Goal: Obtain resource: Obtain resource

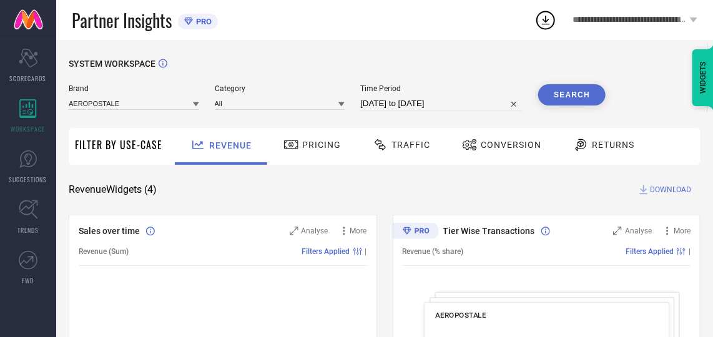
drag, startPoint x: 0, startPoint y: 0, endPoint x: 194, endPoint y: 107, distance: 221.0
click at [194, 107] on icon at bounding box center [196, 104] width 6 height 6
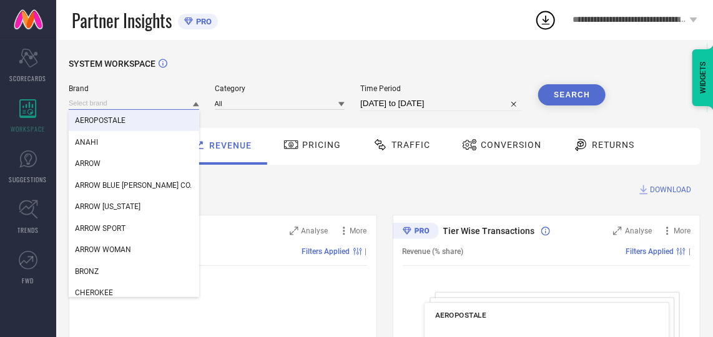
click at [137, 107] on input at bounding box center [134, 103] width 130 height 13
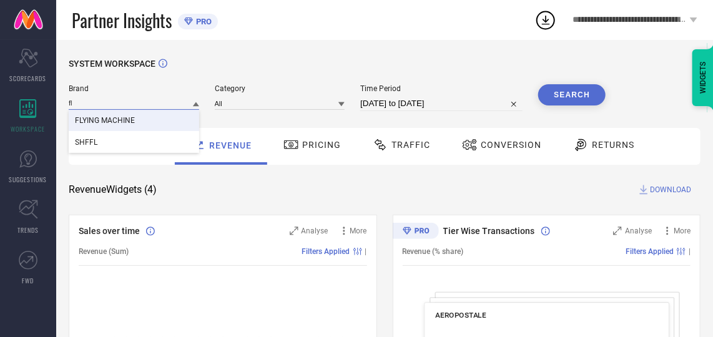
type input "fl"
click at [131, 111] on div "FLYING MACHINE" at bounding box center [134, 120] width 130 height 21
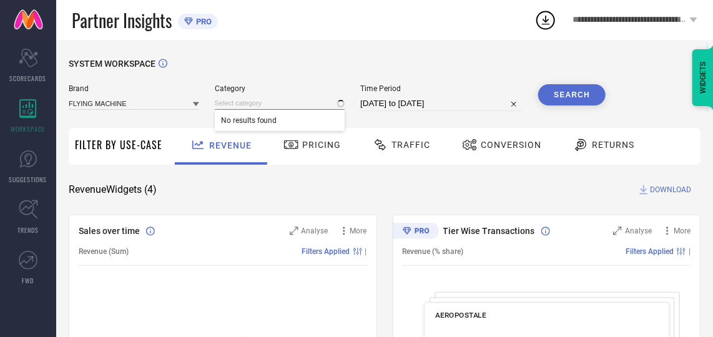
click at [246, 105] on input at bounding box center [280, 103] width 130 height 13
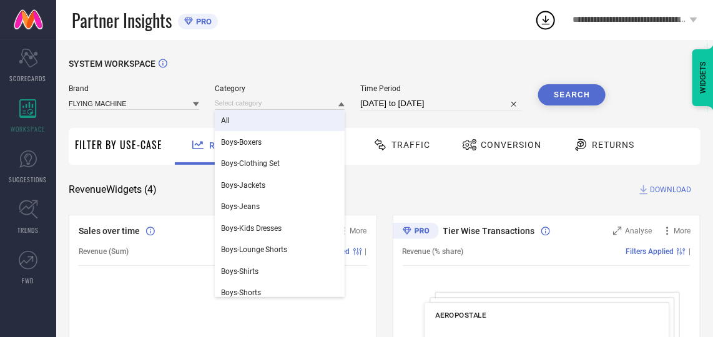
click at [252, 116] on div "All" at bounding box center [280, 120] width 130 height 21
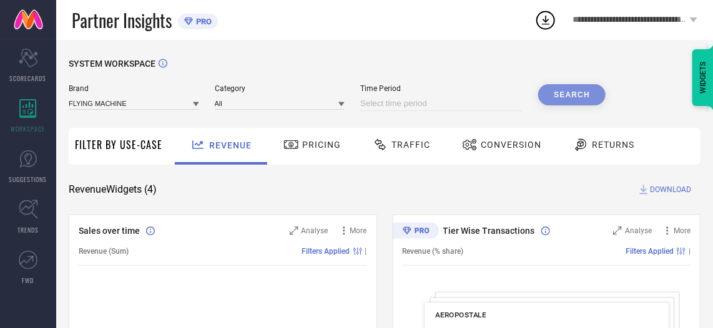
click at [438, 101] on input at bounding box center [441, 103] width 162 height 15
select select "7"
select select "2025"
select select "8"
select select "2025"
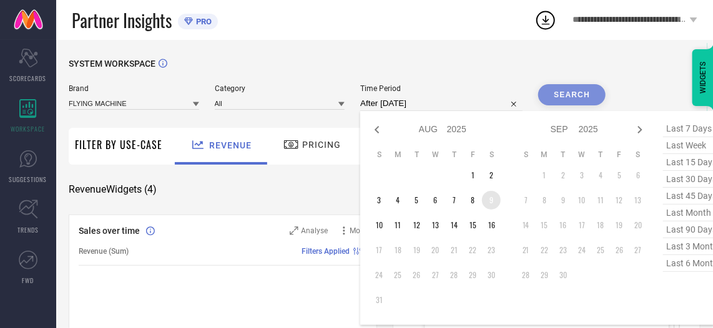
click at [489, 203] on td "9" at bounding box center [491, 200] width 19 height 19
type input "09-08-2025 to 09-08-2025"
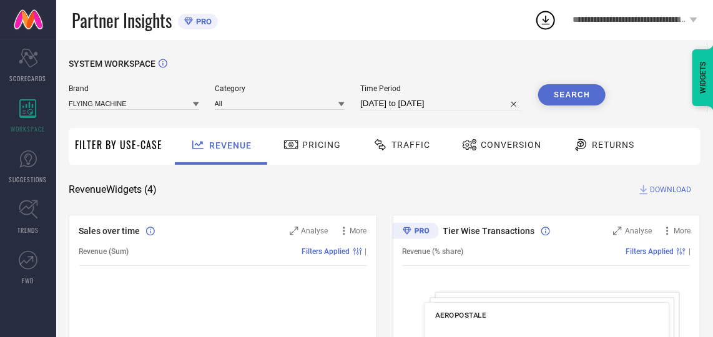
click at [497, 155] on div "Conversion" at bounding box center [502, 144] width 86 height 21
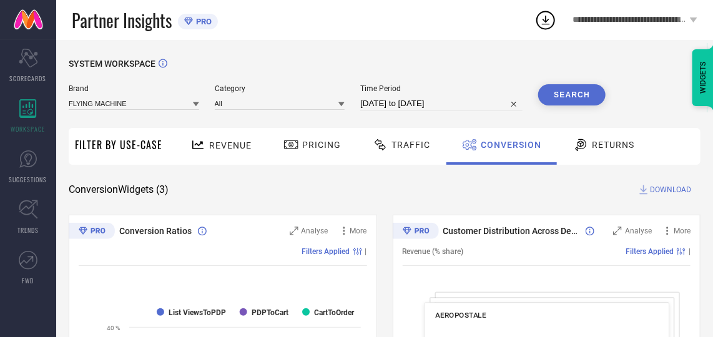
click at [581, 92] on button "Search" at bounding box center [571, 94] width 67 height 21
click at [662, 190] on span "DOWNLOAD" at bounding box center [670, 190] width 41 height 12
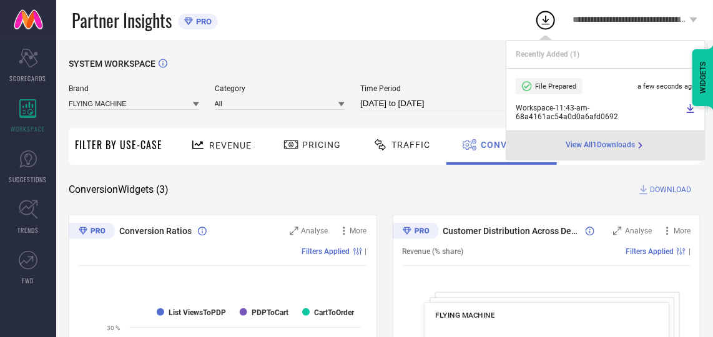
select select "7"
select select "2025"
select select "8"
select select "2025"
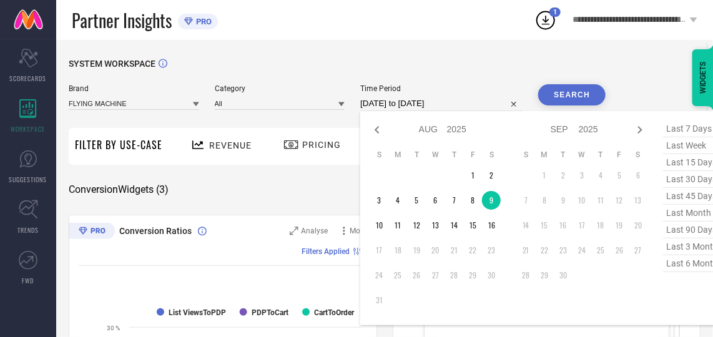
click at [391, 109] on input "09-08-2025 to 09-08-2025" at bounding box center [441, 103] width 162 height 15
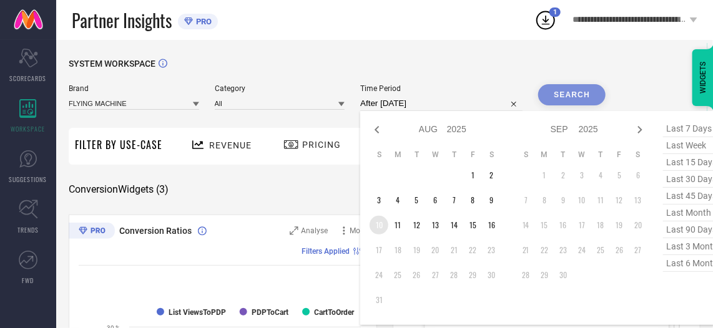
click at [386, 224] on td "10" at bounding box center [379, 225] width 19 height 19
type input "10-08-2025 to 10-08-2025"
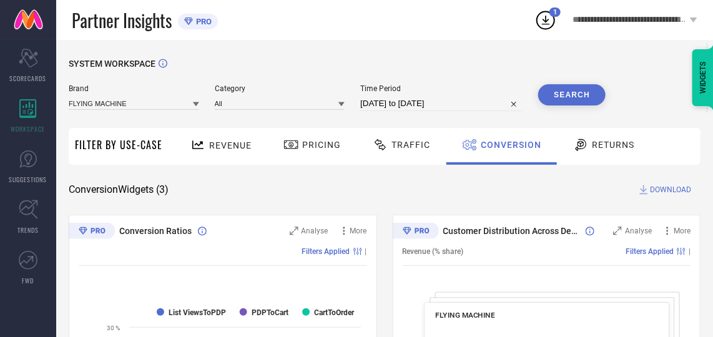
click at [596, 101] on button "Search" at bounding box center [571, 94] width 67 height 21
click at [666, 190] on span "DOWNLOAD" at bounding box center [670, 190] width 41 height 12
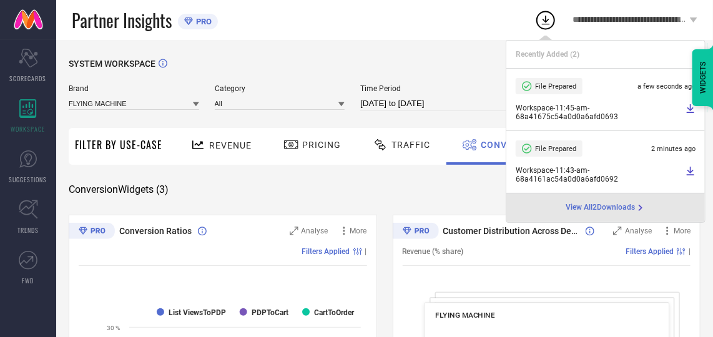
select select "7"
select select "2025"
select select "8"
select select "2025"
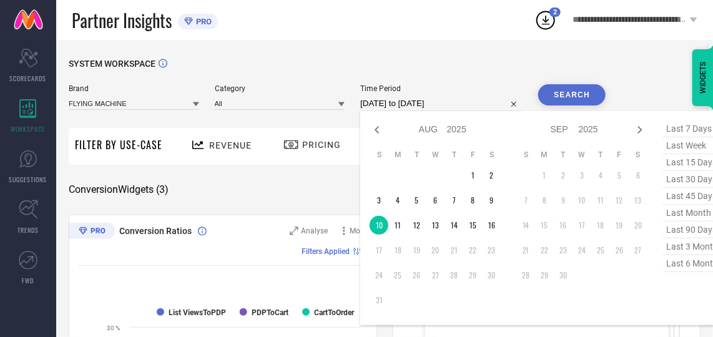
click at [402, 101] on input "10-08-2025 to 10-08-2025" at bounding box center [441, 103] width 162 height 15
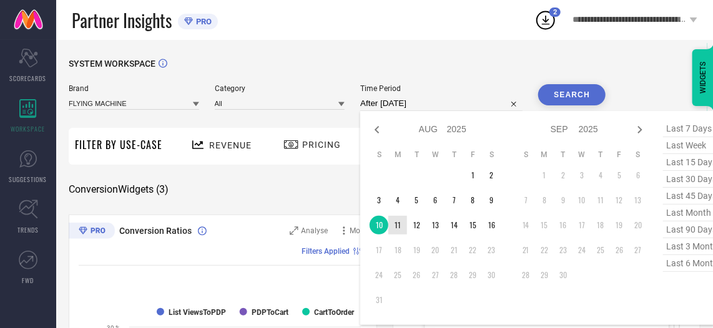
click at [401, 221] on td "11" at bounding box center [397, 225] width 19 height 19
type input "11-08-2025 to 11-08-2025"
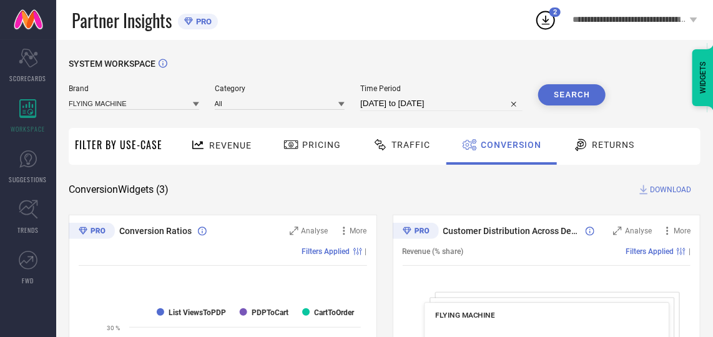
click at [556, 96] on button "Search" at bounding box center [571, 94] width 67 height 21
click at [671, 187] on span "DOWNLOAD" at bounding box center [670, 190] width 41 height 12
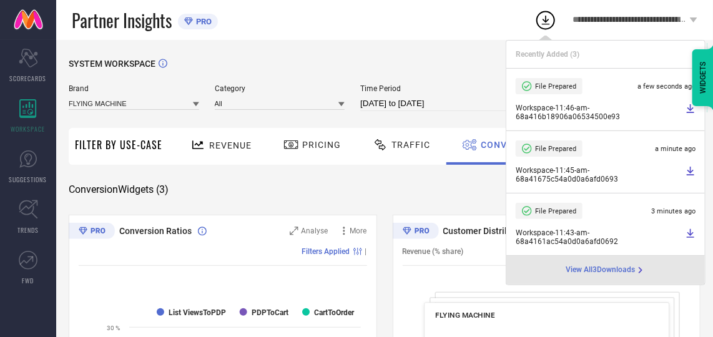
select select "7"
select select "2025"
select select "8"
select select "2025"
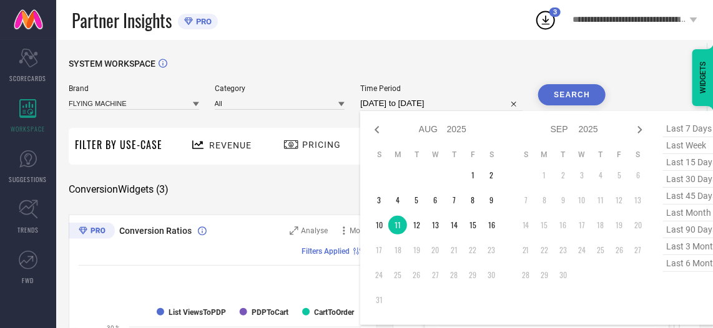
click at [468, 101] on input "11-08-2025 to 11-08-2025" at bounding box center [441, 103] width 162 height 15
click at [417, 231] on td "12" at bounding box center [416, 225] width 19 height 19
type input "12-08-2025 to 12-08-2025"
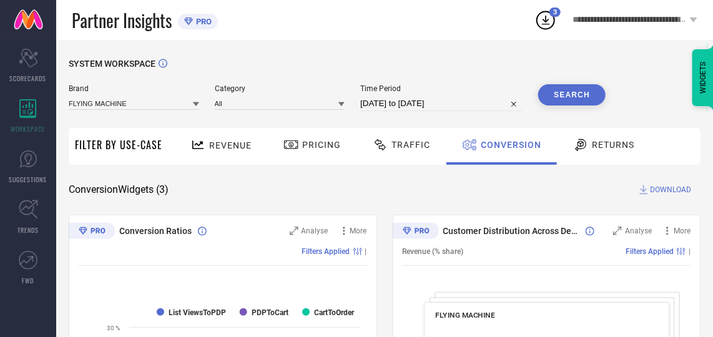
click at [575, 95] on button "Search" at bounding box center [571, 94] width 67 height 21
click at [673, 189] on span "DOWNLOAD" at bounding box center [670, 190] width 41 height 12
click at [675, 186] on span "DOWNLOAD" at bounding box center [670, 190] width 41 height 12
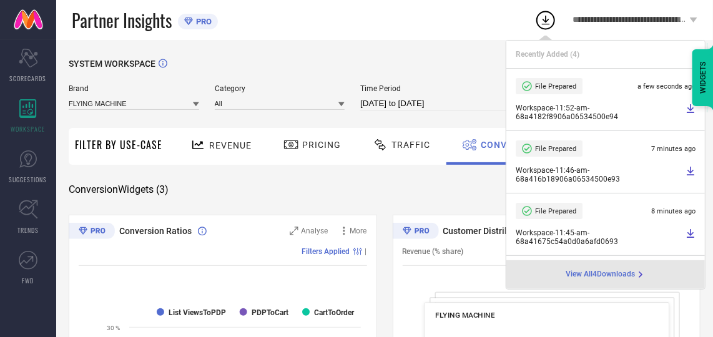
click at [471, 108] on input "12-08-2025 to 12-08-2025" at bounding box center [441, 103] width 162 height 15
select select "7"
select select "2025"
select select "8"
select select "2025"
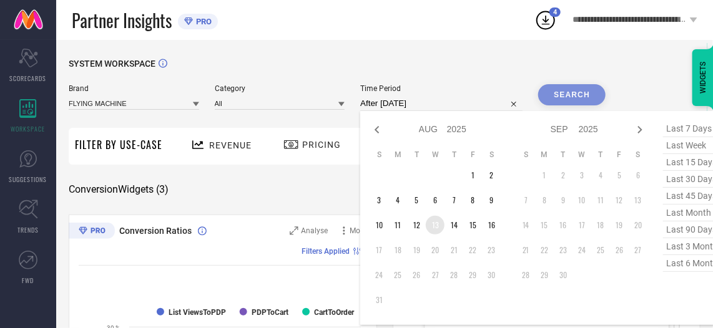
click at [441, 223] on td "13" at bounding box center [435, 225] width 19 height 19
type input "13-08-2025 to 13-08-2025"
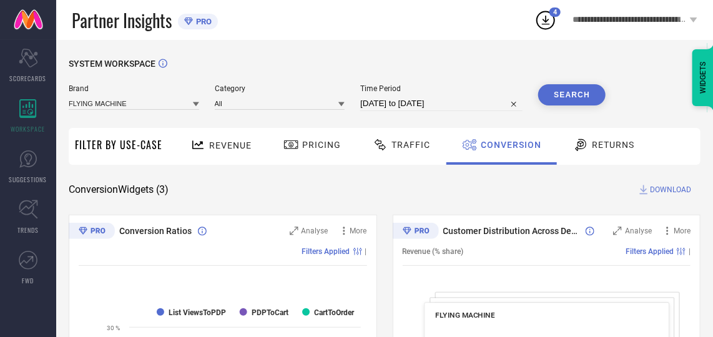
click at [558, 90] on button "Search" at bounding box center [571, 94] width 67 height 21
click at [660, 191] on span "DOWNLOAD" at bounding box center [670, 190] width 41 height 12
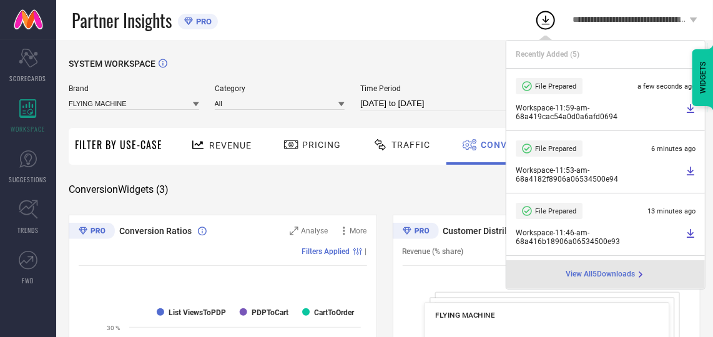
select select "7"
select select "2025"
select select "8"
select select "2025"
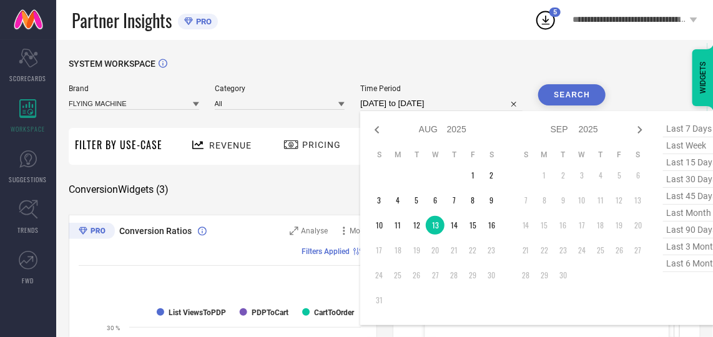
click at [452, 106] on input "13-08-2025 to 13-08-2025" at bounding box center [441, 103] width 162 height 15
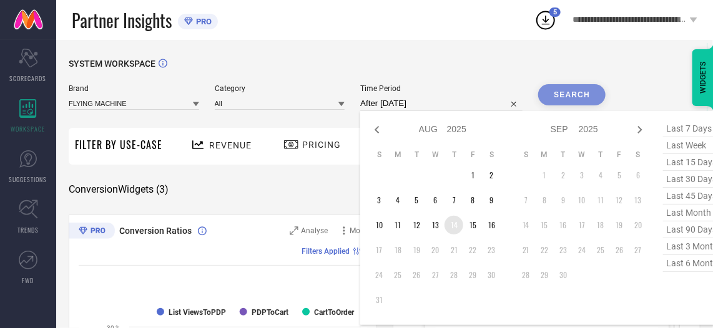
click at [452, 229] on td "14" at bounding box center [454, 225] width 19 height 19
type input "14-08-2025 to 14-08-2025"
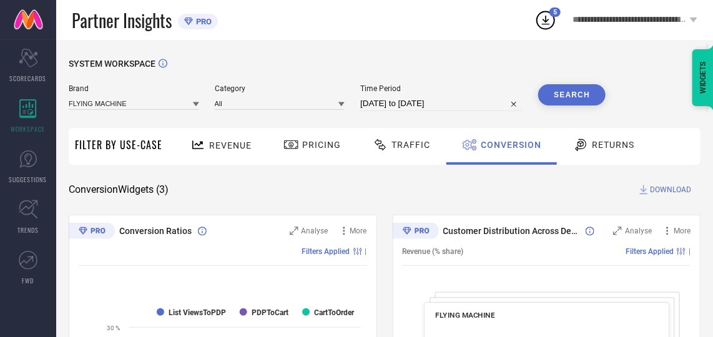
click at [559, 90] on button "Search" at bounding box center [571, 94] width 67 height 21
click at [662, 188] on span "DOWNLOAD" at bounding box center [670, 190] width 41 height 12
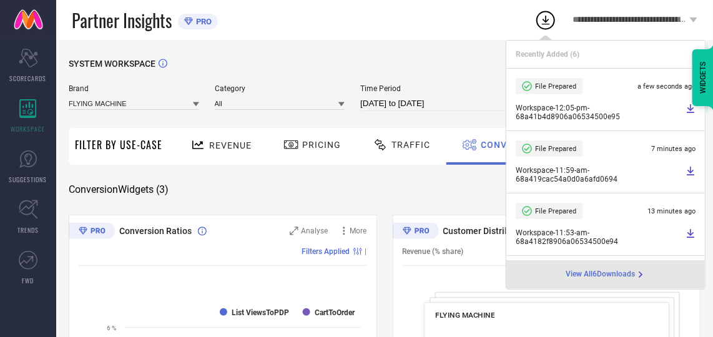
select select "7"
select select "2025"
select select "8"
select select "2025"
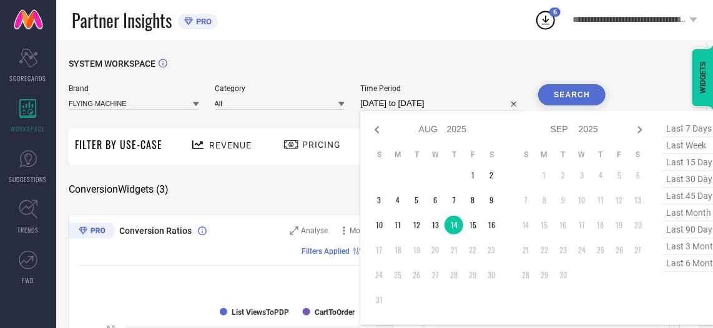
click at [480, 108] on input "14-08-2025 to 14-08-2025" at bounding box center [441, 103] width 162 height 15
click at [471, 224] on td "15" at bounding box center [472, 225] width 19 height 19
type input "15-08-2025 to 15-08-2025"
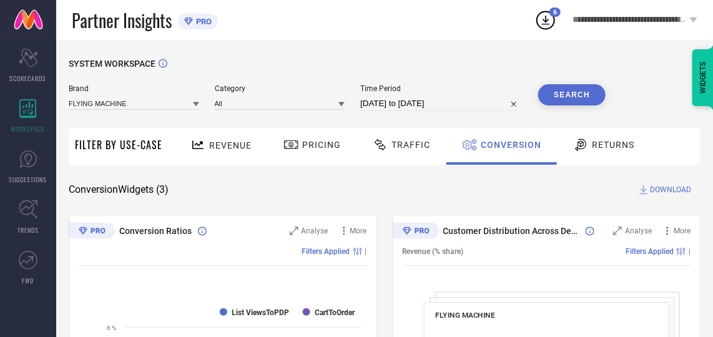
click at [556, 99] on button "Search" at bounding box center [571, 94] width 67 height 21
click at [664, 188] on span "DOWNLOAD" at bounding box center [670, 190] width 41 height 12
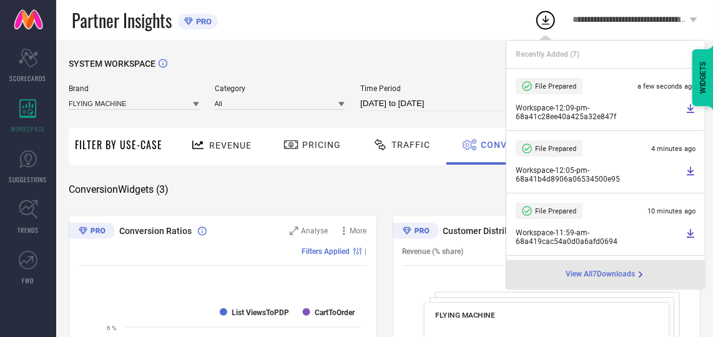
click at [431, 99] on input "15-08-2025 to 15-08-2025" at bounding box center [441, 103] width 162 height 15
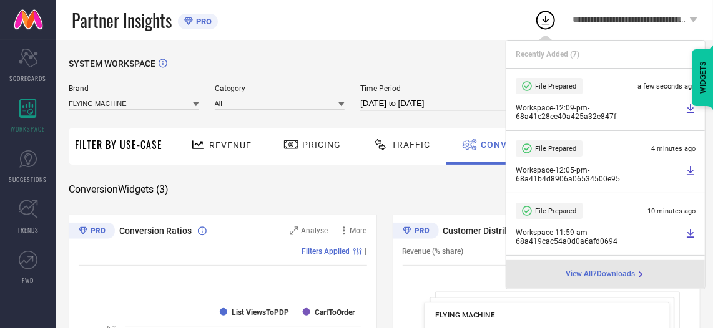
select select "7"
select select "2025"
select select "8"
select select "2025"
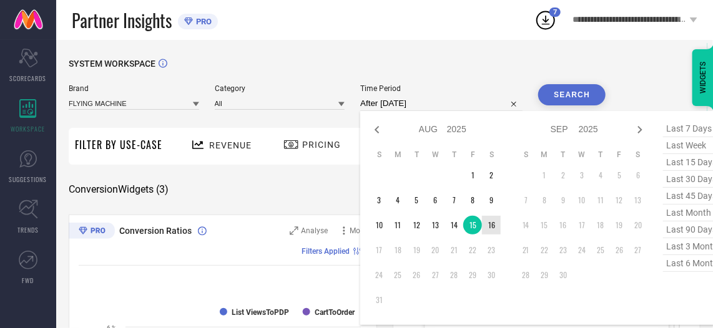
click at [494, 222] on td "16" at bounding box center [491, 225] width 19 height 19
type input "[DATE] to [DATE]"
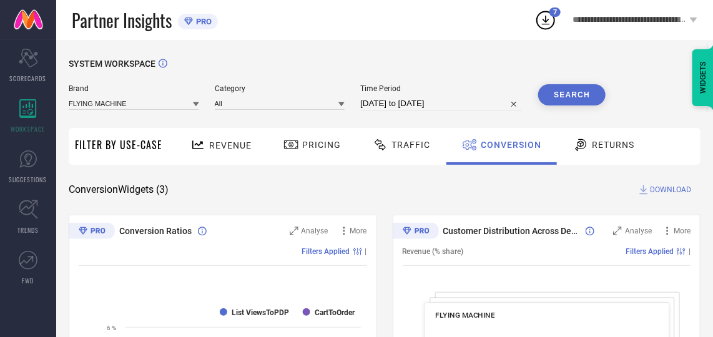
click at [559, 98] on button "Search" at bounding box center [571, 94] width 67 height 21
click at [659, 189] on span "DOWNLOAD" at bounding box center [670, 190] width 41 height 12
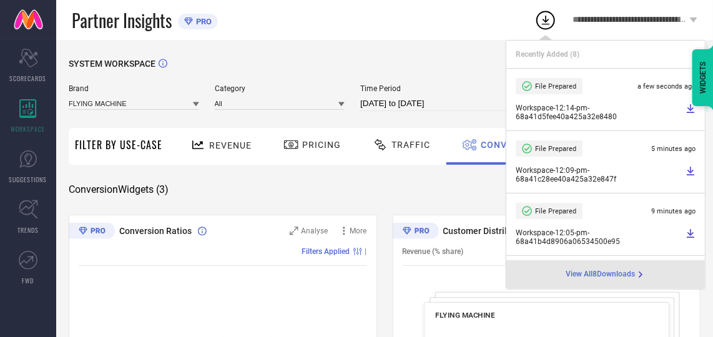
click at [407, 121] on div "Brand FLYING MACHINE Category All Time Period 16-08-2025 to 16-08-2025 Search" at bounding box center [337, 102] width 537 height 37
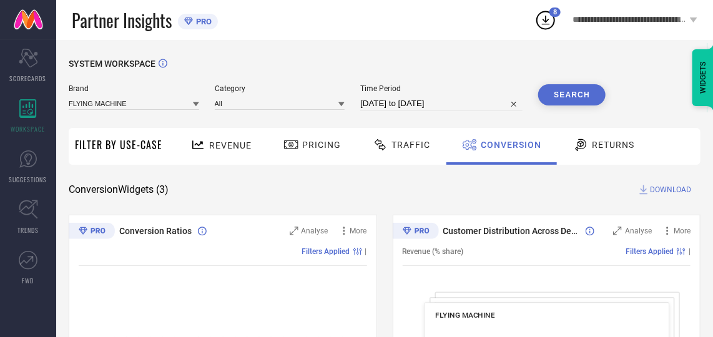
click at [434, 97] on input "[DATE] to [DATE]" at bounding box center [441, 103] width 162 height 15
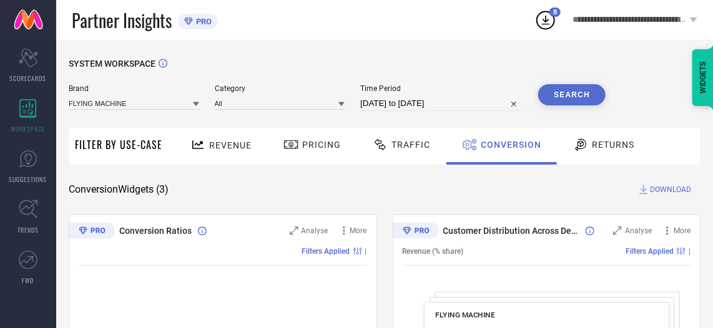
select select "7"
select select "2025"
select select "8"
select select "2025"
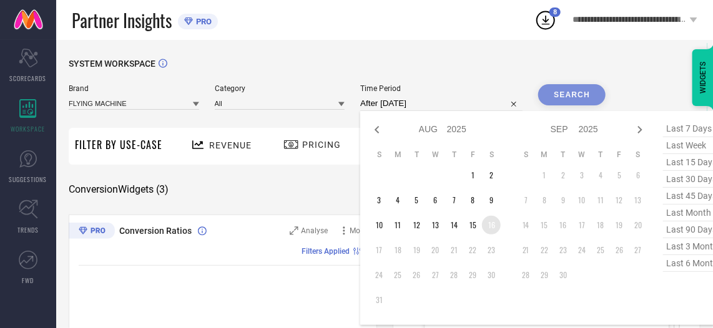
click at [493, 222] on td "16" at bounding box center [491, 225] width 19 height 19
type input "[DATE] to [DATE]"
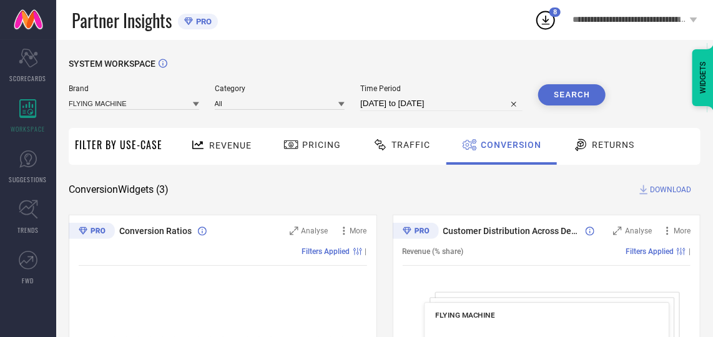
click at [581, 96] on button "Search" at bounding box center [571, 94] width 67 height 21
click at [429, 107] on input "[DATE] to [DATE]" at bounding box center [441, 103] width 162 height 15
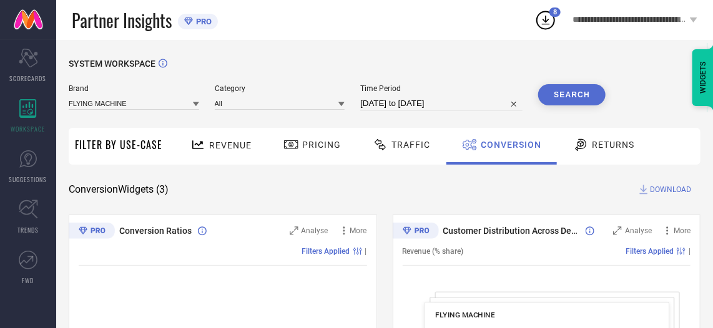
select select "7"
select select "2025"
select select "8"
select select "2025"
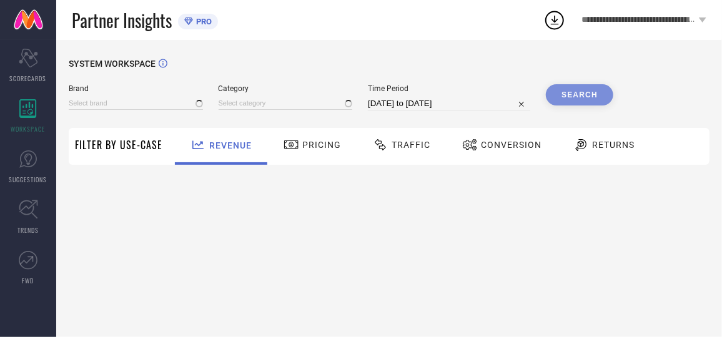
type input "AEROPOSTALE"
type input "All"
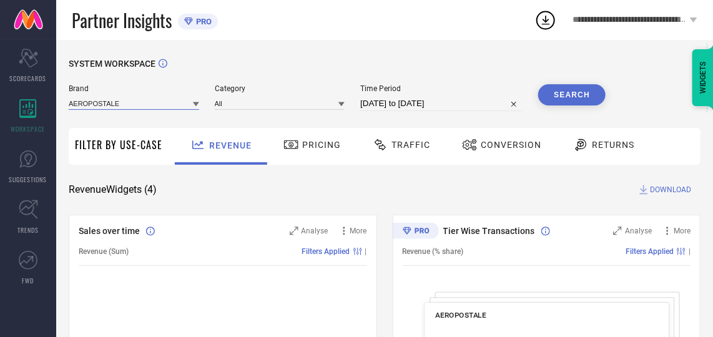
click at [124, 99] on input at bounding box center [134, 103] width 130 height 13
type input "fly"
click at [128, 118] on span "FLYING MACHINE" at bounding box center [105, 120] width 60 height 9
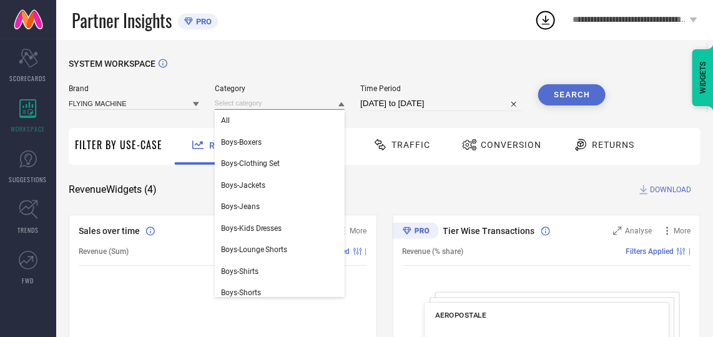
click at [266, 104] on input at bounding box center [280, 103] width 130 height 13
click at [249, 124] on div "All" at bounding box center [280, 120] width 130 height 21
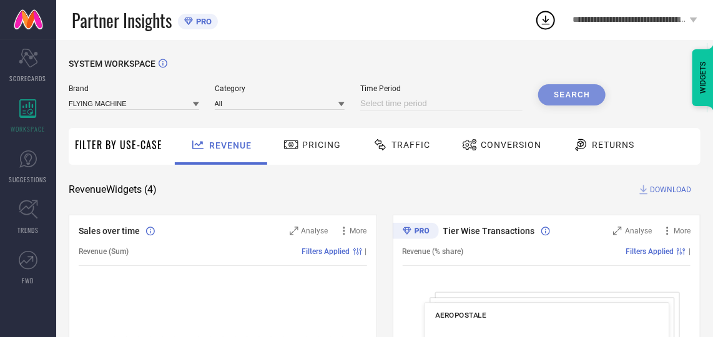
click at [456, 102] on input at bounding box center [441, 103] width 162 height 15
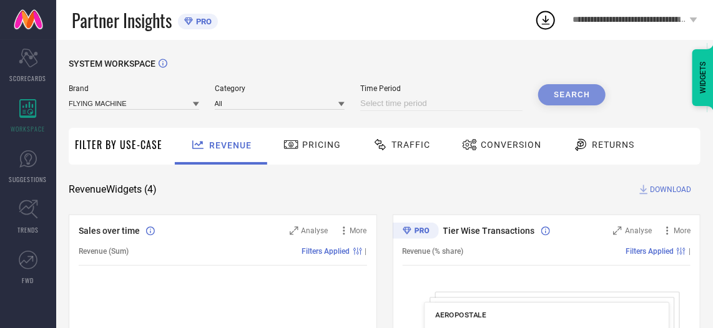
select select "7"
select select "2025"
select select "8"
select select "2025"
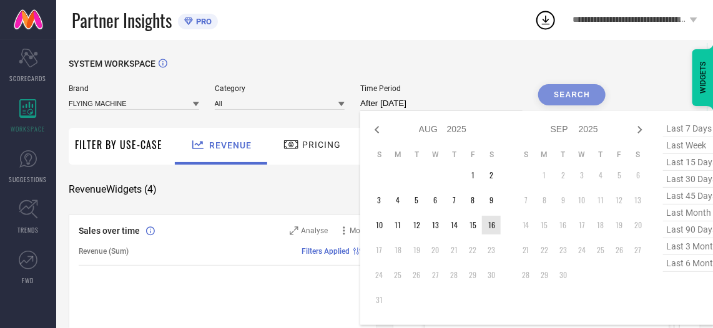
click at [493, 229] on td "16" at bounding box center [491, 225] width 19 height 19
type input "[DATE] to [DATE]"
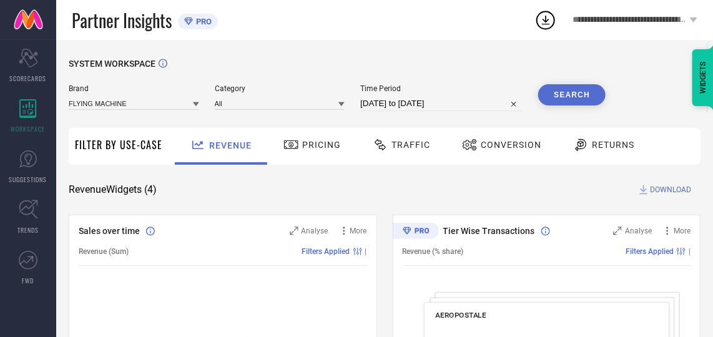
click at [488, 157] on div "Conversion" at bounding box center [501, 146] width 111 height 37
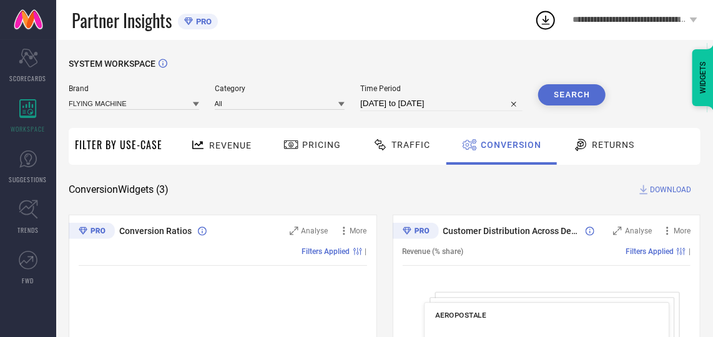
click at [585, 92] on button "Search" at bounding box center [571, 94] width 67 height 21
